Goal: Information Seeking & Learning: Learn about a topic

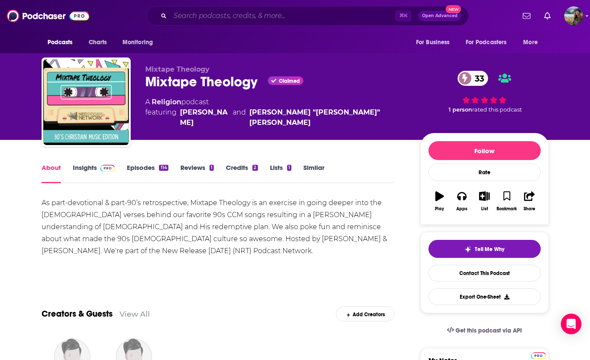
click at [277, 17] on input "Search podcasts, credits, & more..." at bounding box center [282, 16] width 225 height 14
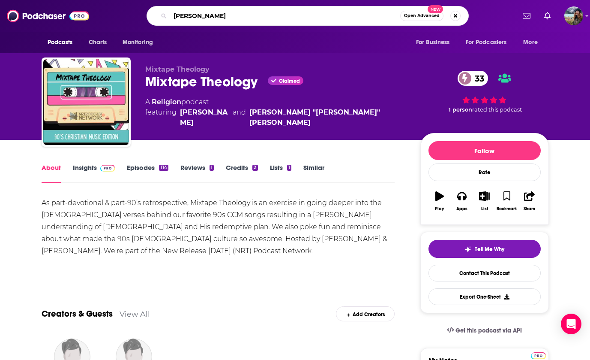
type input "[PERSON_NAME]"
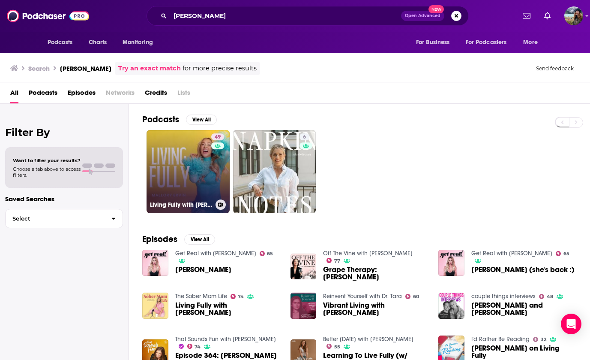
click at [191, 172] on link "49 Living Fully with [PERSON_NAME]" at bounding box center [188, 171] width 83 height 83
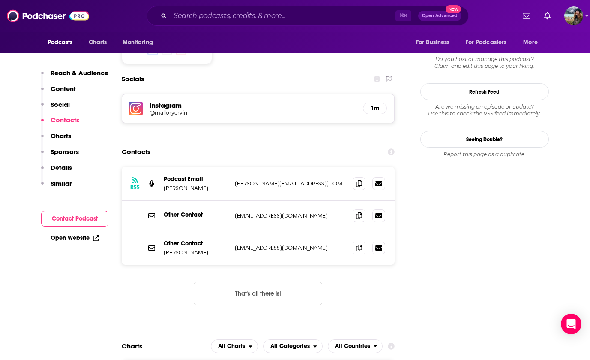
scroll to position [789, 0]
click at [360, 179] on icon at bounding box center [359, 182] width 6 height 7
click at [246, 14] on input "Search podcasts, credits, & more..." at bounding box center [282, 16] width 225 height 14
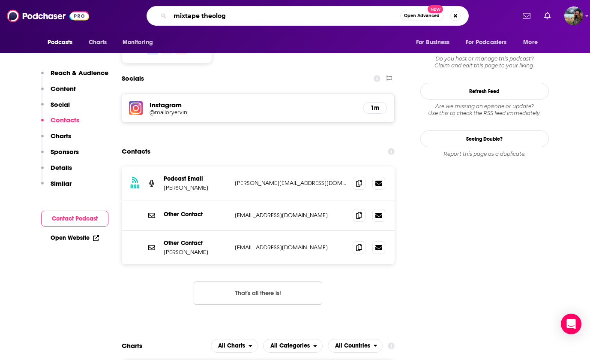
type input "mixtape theology"
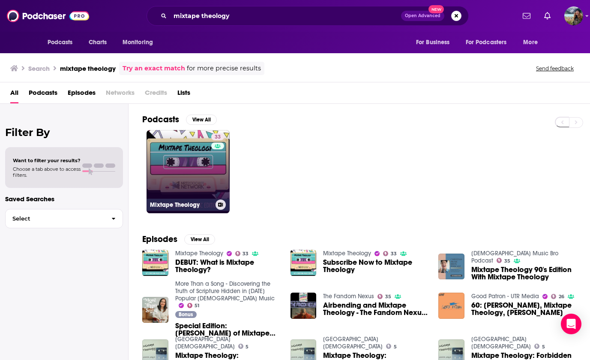
click at [200, 154] on link "33 Mixtape Theology" at bounding box center [188, 171] width 83 height 83
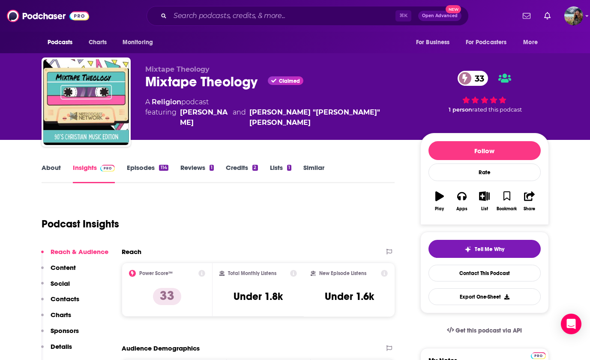
click at [144, 169] on link "Episodes 114" at bounding box center [147, 173] width 41 height 20
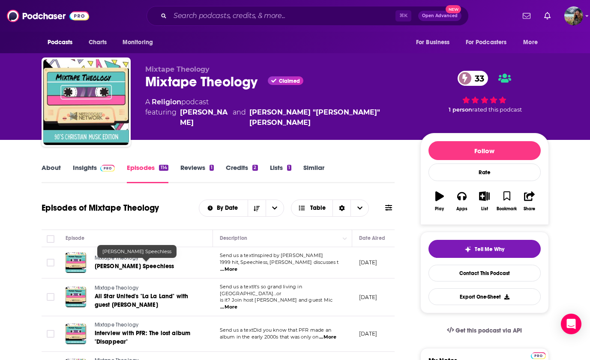
click at [140, 264] on span "[PERSON_NAME] Speechless" at bounding box center [135, 265] width 80 height 7
